Goal: Information Seeking & Learning: Understand process/instructions

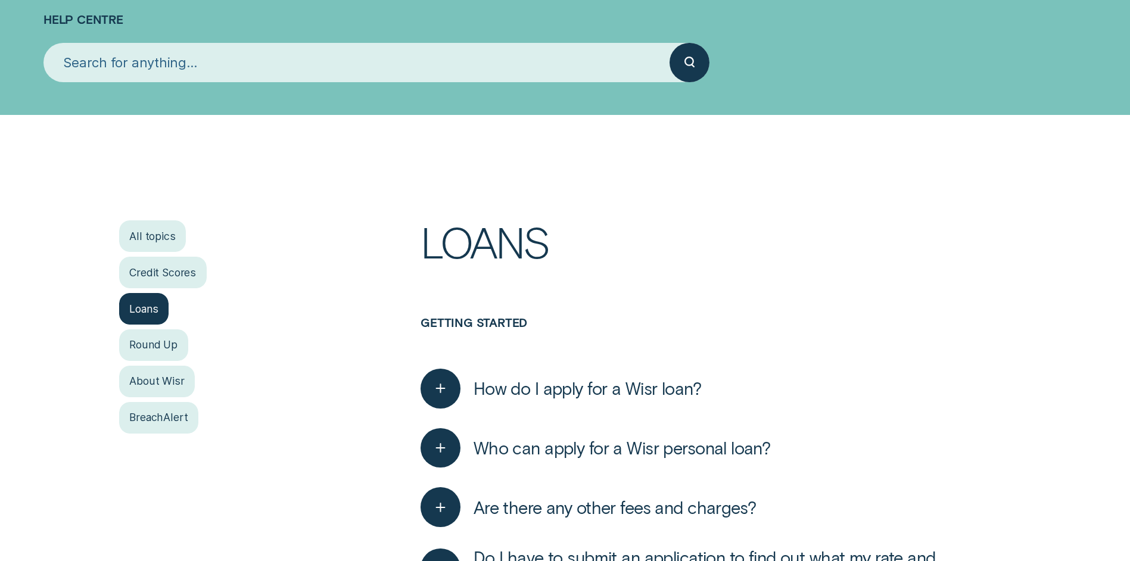
scroll to position [141, 0]
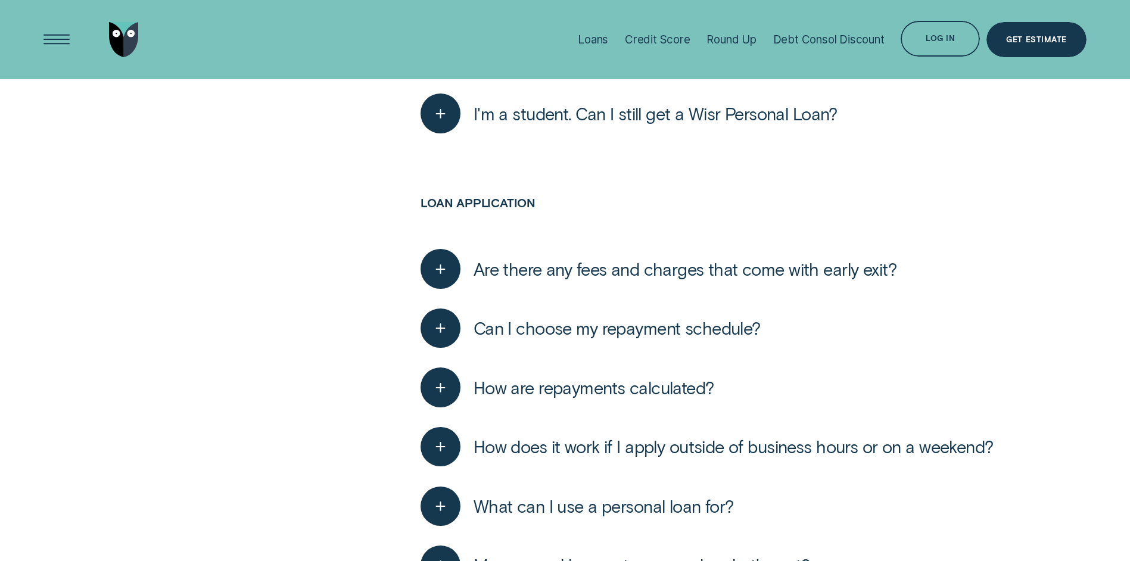
scroll to position [1154, 0]
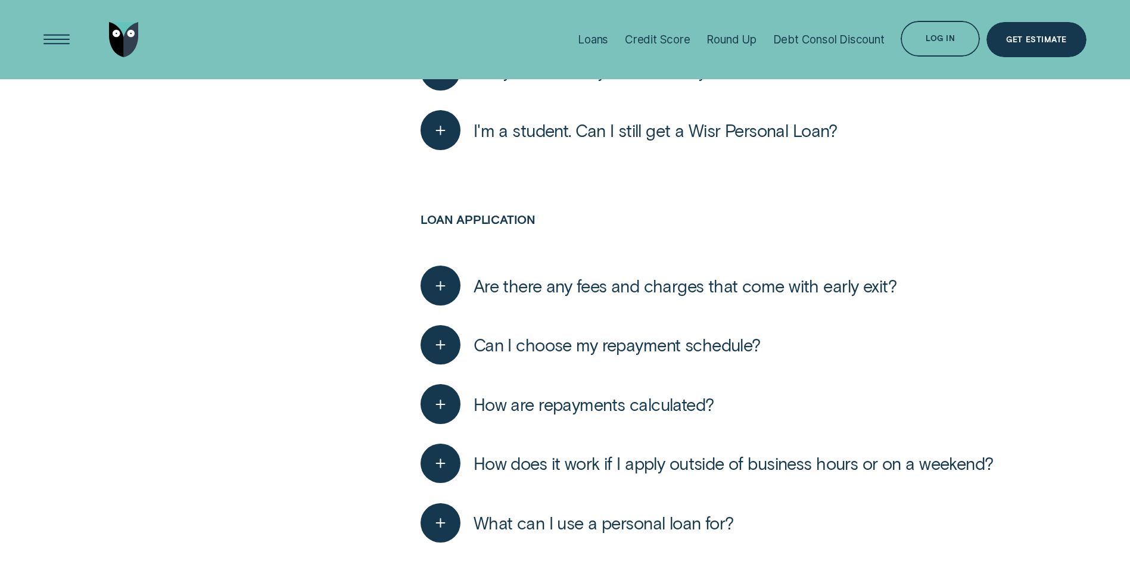
click at [729, 459] on span "How does it work if I apply outside of business hours or on a weekend?" at bounding box center [734, 463] width 520 height 21
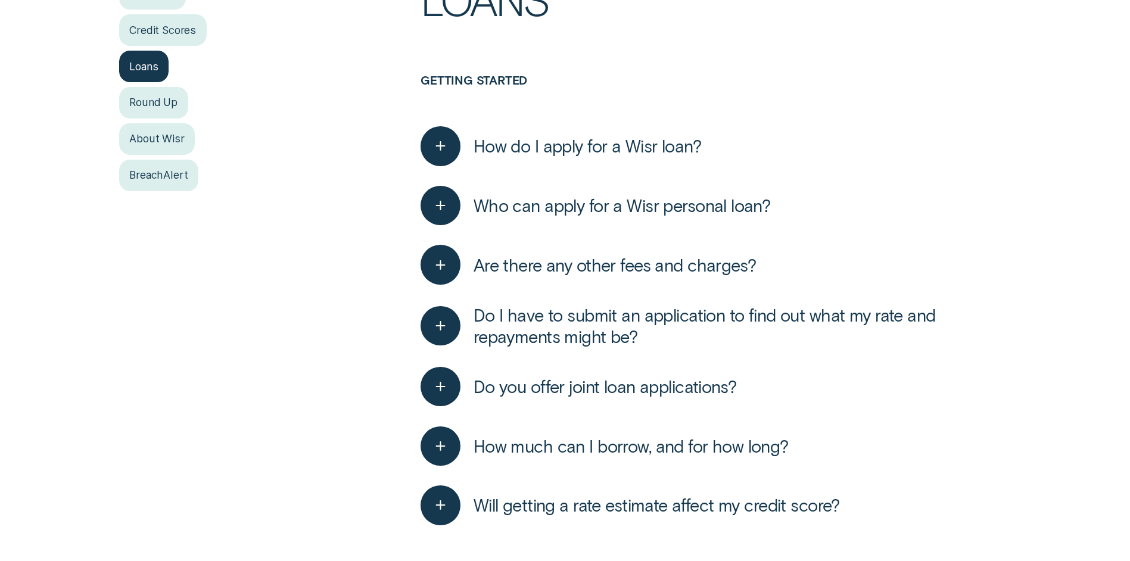
scroll to position [380, 0]
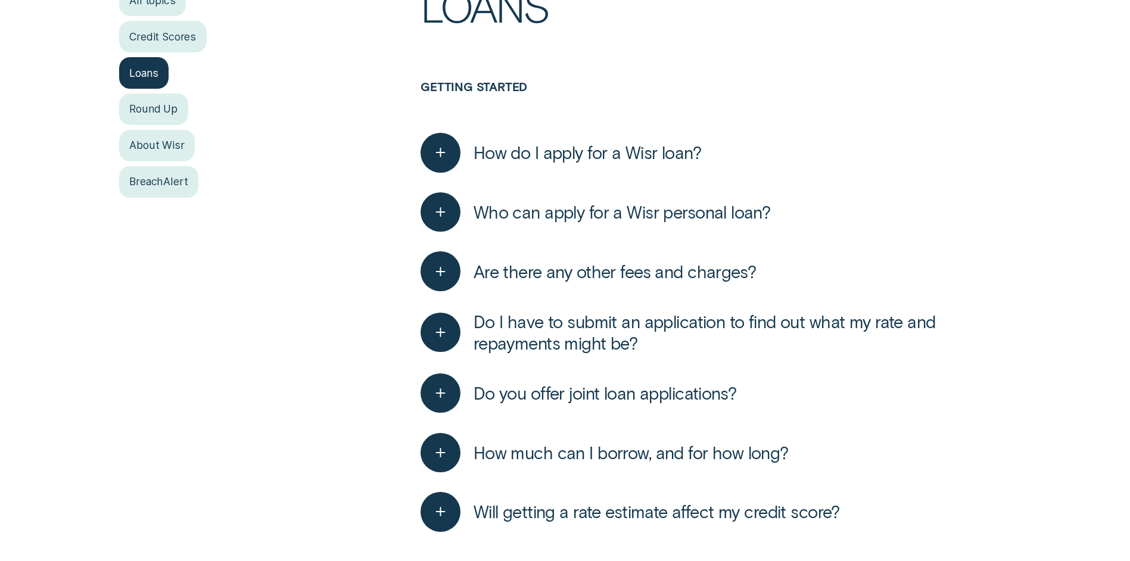
click at [613, 156] on span "How do I apply for a Wisr loan?" at bounding box center [588, 152] width 228 height 21
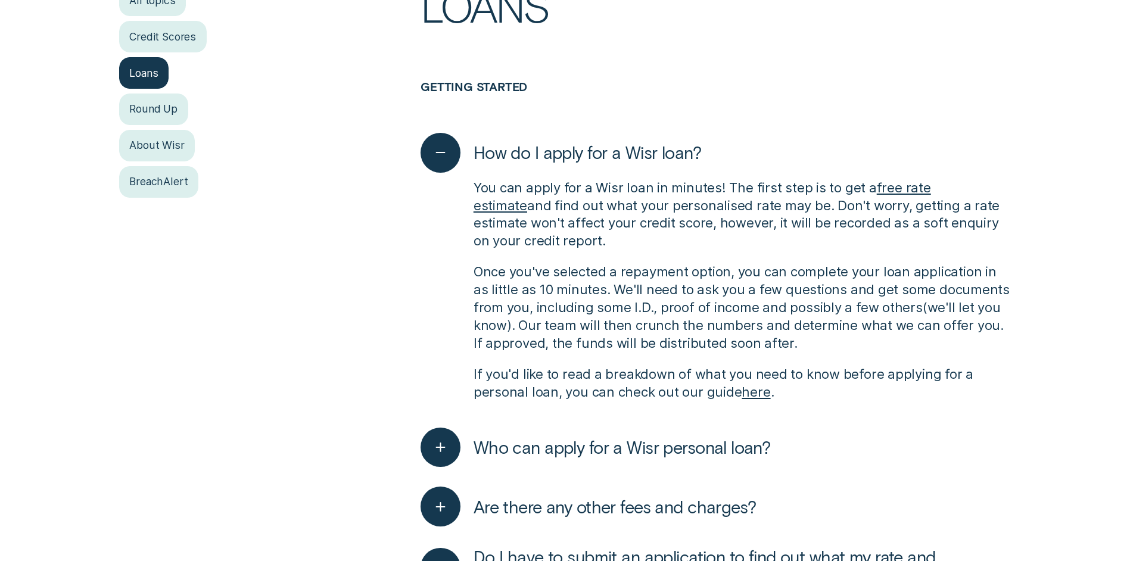
drag, startPoint x: 613, startPoint y: 156, endPoint x: 704, endPoint y: 274, distance: 149.6
click at [699, 268] on div "How do I apply for a Wisr loan? You can apply for a Wisr loan in minutes! The f…" at bounding box center [716, 270] width 591 height 295
click at [742, 400] on p "If you'd like to read a breakdown of what you need to know before applying for …" at bounding box center [743, 384] width 538 height 36
click at [746, 394] on link "here" at bounding box center [756, 391] width 29 height 15
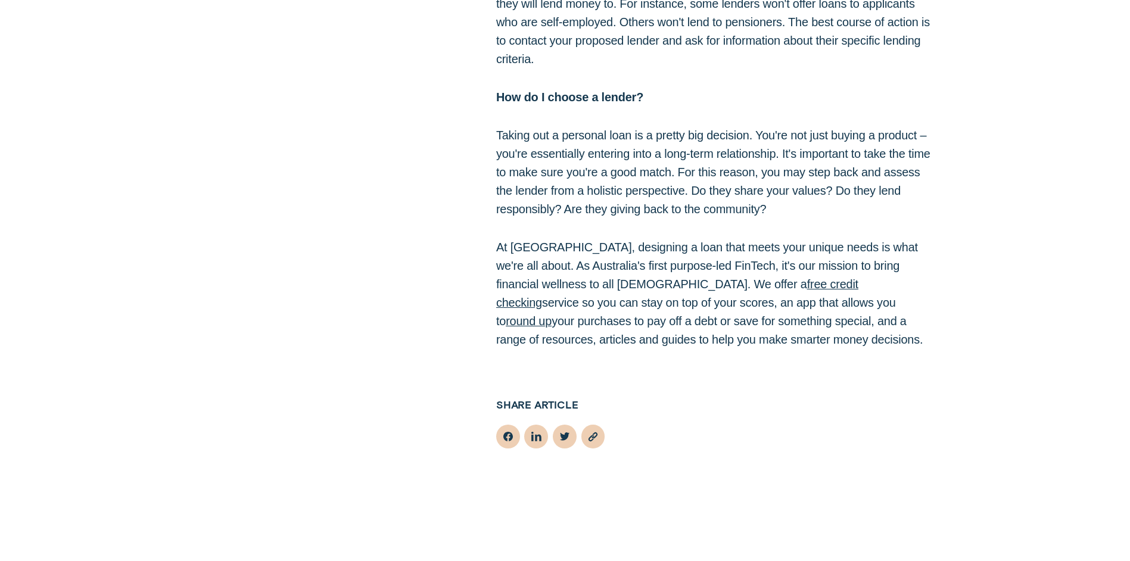
scroll to position [4469, 0]
